Goal: Register for event/course

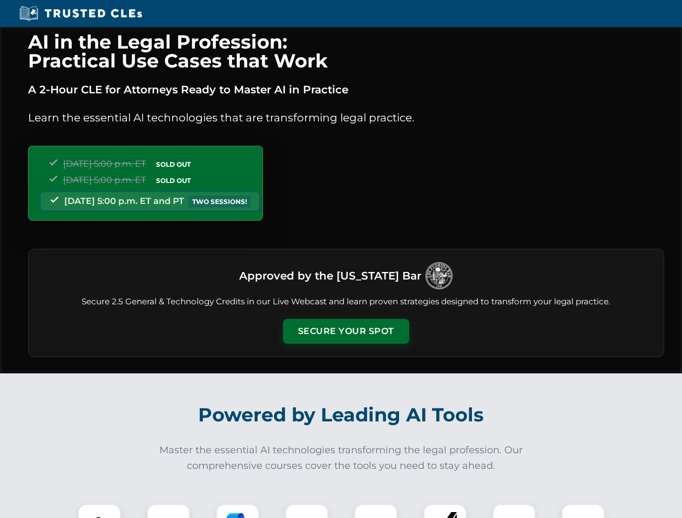
click at [346, 331] on button "Secure Your Spot" at bounding box center [346, 331] width 126 height 25
click at [99, 511] on img at bounding box center [99, 525] width 31 height 31
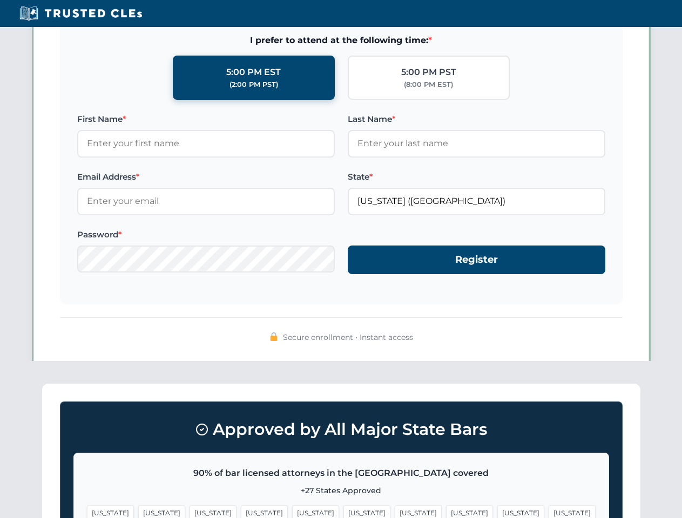
click at [395, 511] on span "[US_STATE]" at bounding box center [418, 513] width 47 height 16
click at [497, 511] on span "[US_STATE]" at bounding box center [520, 513] width 47 height 16
